Goal: Information Seeking & Learning: Learn about a topic

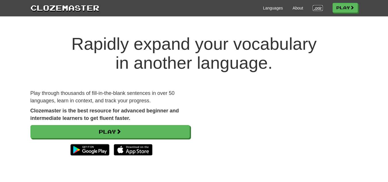
click at [316, 7] on link "Login" at bounding box center [318, 8] width 10 height 6
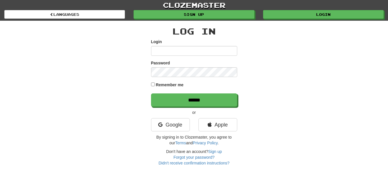
type input "**********"
click at [155, 84] on div "Remember me" at bounding box center [194, 85] width 86 height 8
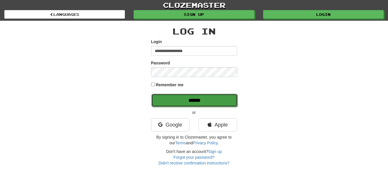
click at [168, 99] on input "******" at bounding box center [194, 100] width 86 height 13
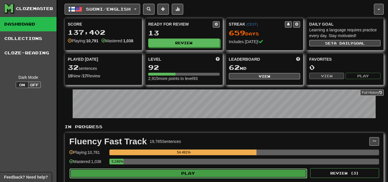
click at [198, 171] on button "Play" at bounding box center [189, 173] width 238 height 10
select select "**"
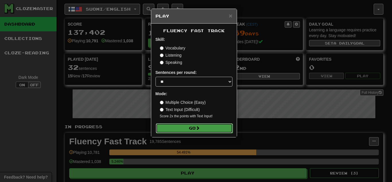
click at [204, 129] on button "Go" at bounding box center [194, 128] width 77 height 10
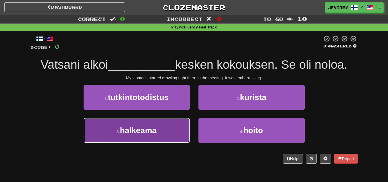
click at [146, 133] on span "halkeama" at bounding box center [138, 130] width 37 height 9
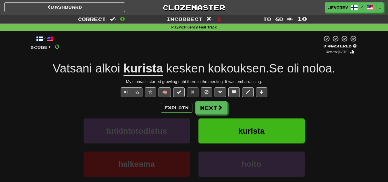
drag, startPoint x: 99, startPoint y: 108, endPoint x: 113, endPoint y: 101, distance: 15.4
click at [99, 108] on div "Explain Next" at bounding box center [193, 107] width 327 height 13
click at [126, 92] on span "Text-to-speech controls" at bounding box center [126, 92] width 4 height 4
drag, startPoint x: 81, startPoint y: 70, endPoint x: 90, endPoint y: 69, distance: 8.6
click at [90, 69] on span "Vatsani" at bounding box center [72, 68] width 39 height 14
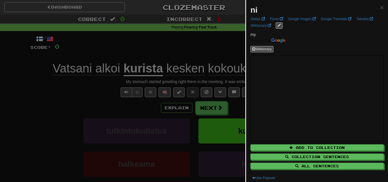
click at [80, 84] on div at bounding box center [194, 91] width 388 height 182
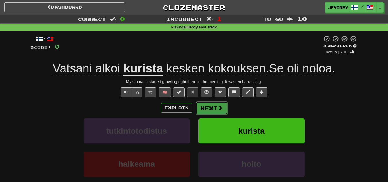
click at [216, 107] on button "Next" at bounding box center [212, 107] width 32 height 13
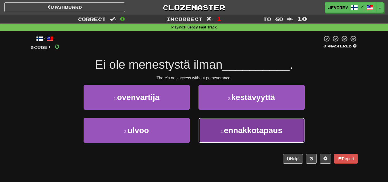
click at [219, 134] on button "4 . ennakkotapaus" at bounding box center [251, 130] width 106 height 25
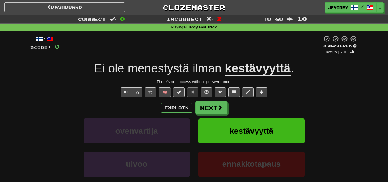
click at [247, 69] on u "kestävyyttä" at bounding box center [258, 68] width 66 height 15
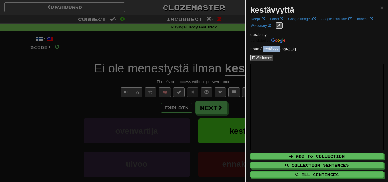
drag, startPoint x: 263, startPoint y: 49, endPoint x: 281, endPoint y: 48, distance: 17.8
click at [281, 48] on p "noun / kestävyys / par / sing" at bounding box center [316, 49] width 133 height 6
drag, startPoint x: 281, startPoint y: 50, endPoint x: 287, endPoint y: 50, distance: 6.3
click at [287, 50] on p "noun / kestävyys / par / sing" at bounding box center [316, 49] width 133 height 6
drag, startPoint x: 294, startPoint y: 49, endPoint x: 303, endPoint y: 49, distance: 9.5
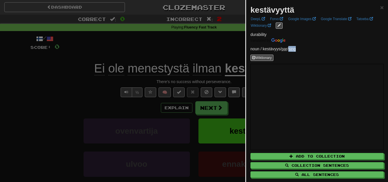
click at [303, 49] on p "noun / kestävyys / par / sing" at bounding box center [316, 49] width 133 height 6
click at [365, 18] on link "Tatoeba" at bounding box center [365, 19] width 20 height 6
click at [198, 56] on div at bounding box center [194, 91] width 388 height 182
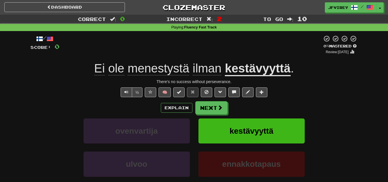
click at [272, 67] on u "kestävyyttä" at bounding box center [258, 68] width 66 height 15
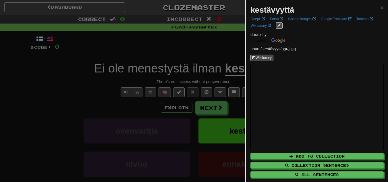
click at [194, 59] on div at bounding box center [194, 91] width 388 height 182
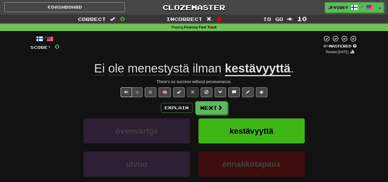
click at [125, 92] on span "Text-to-speech controls" at bounding box center [126, 92] width 4 height 4
click at [154, 68] on span "menestystä" at bounding box center [159, 68] width 62 height 14
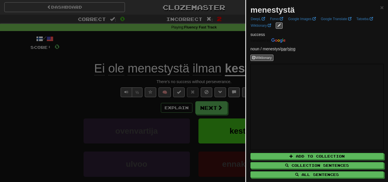
click at [49, 106] on div at bounding box center [194, 91] width 388 height 182
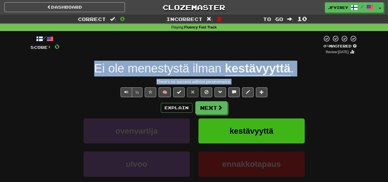
drag, startPoint x: 244, startPoint y: 81, endPoint x: 94, endPoint y: 72, distance: 149.7
click at [94, 72] on div "/ Score: 0 0 % Mastered Review: 2025-09-16 Ei ole menestystä ilman kestävyyttä …" at bounding box center [193, 125] width 327 height 180
